Goal: Information Seeking & Learning: Learn about a topic

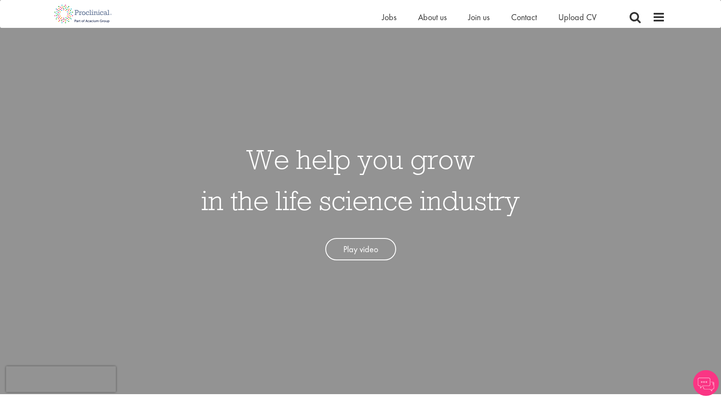
scroll to position [33, 0]
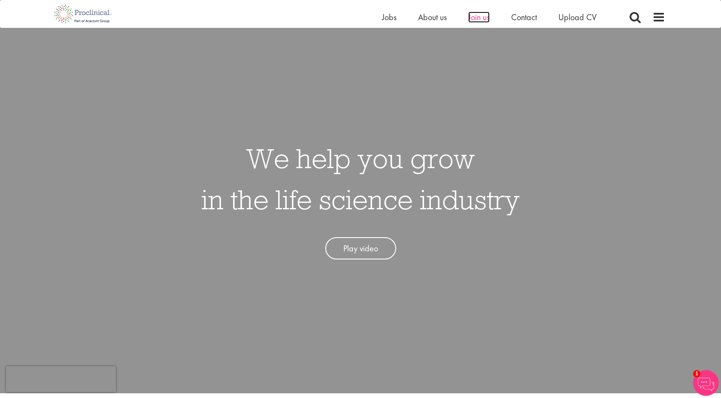
click at [471, 17] on span "Join us" at bounding box center [478, 17] width 21 height 11
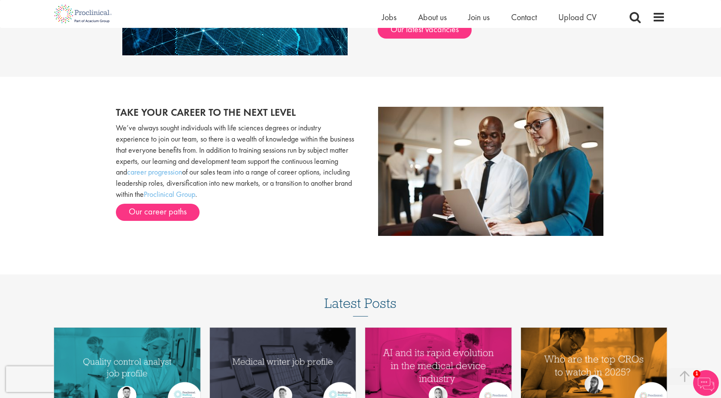
scroll to position [873, 0]
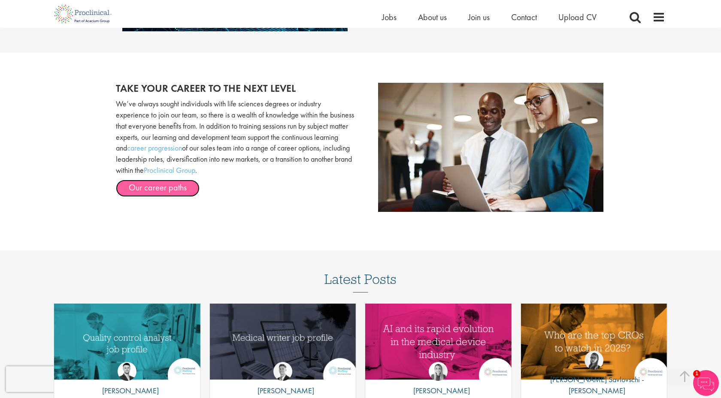
click at [170, 192] on link "Our career paths" at bounding box center [158, 188] width 84 height 17
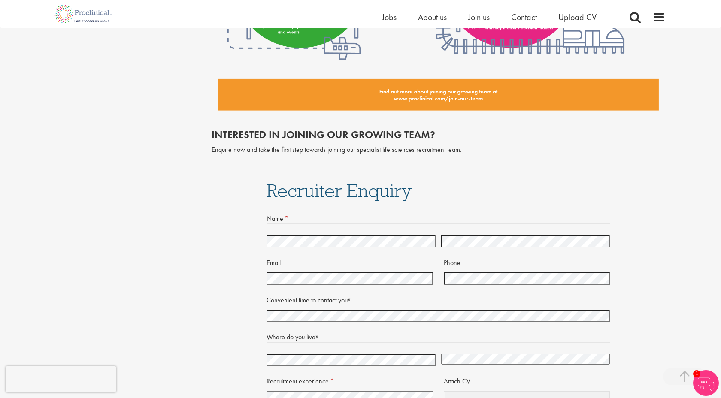
scroll to position [1651, 0]
